Goal: Transaction & Acquisition: Obtain resource

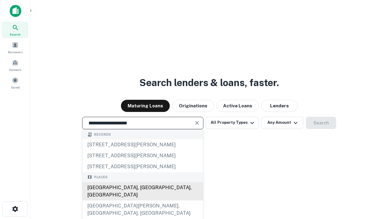
click at [143, 200] on div "[GEOGRAPHIC_DATA], [GEOGRAPHIC_DATA], [GEOGRAPHIC_DATA]" at bounding box center [143, 191] width 121 height 18
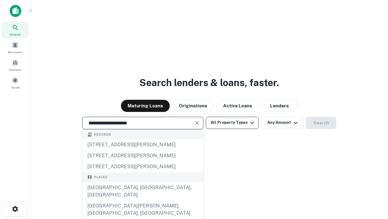
type input "**********"
click at [232, 122] on button "All Property Types" at bounding box center [232, 123] width 53 height 12
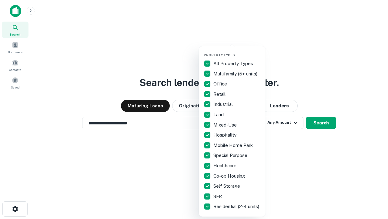
click at [237, 51] on button "button" at bounding box center [237, 51] width 67 height 0
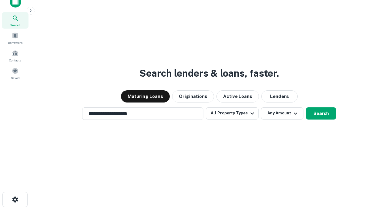
scroll to position [4, 73]
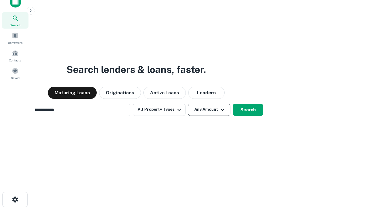
click at [188, 103] on button "Any Amount" at bounding box center [209, 109] width 42 height 12
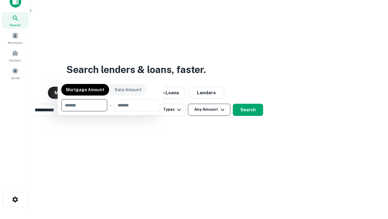
scroll to position [10, 0]
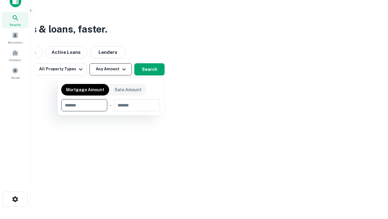
type input "*******"
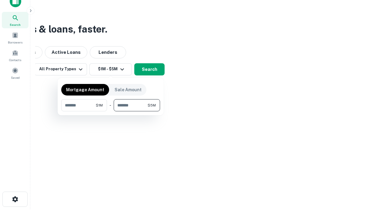
type input "*******"
click at [111, 111] on button "button" at bounding box center [110, 111] width 99 height 0
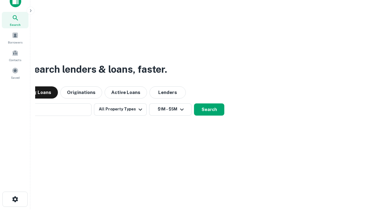
scroll to position [9, 0]
click at [194, 103] on button "Search" at bounding box center [209, 109] width 30 height 12
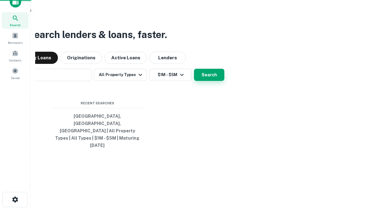
scroll to position [10, 0]
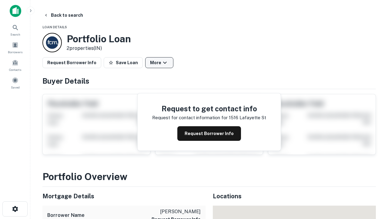
click at [159, 63] on button "More" at bounding box center [159, 62] width 28 height 11
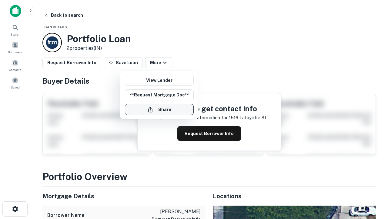
click at [159, 109] on button "Share" at bounding box center [159, 109] width 69 height 11
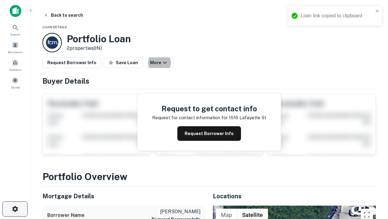
click at [15, 209] on icon "button" at bounding box center [15, 208] width 7 height 7
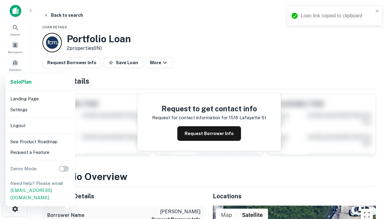
click at [40, 125] on li "Logout" at bounding box center [40, 125] width 65 height 11
